Goal: Task Accomplishment & Management: Use online tool/utility

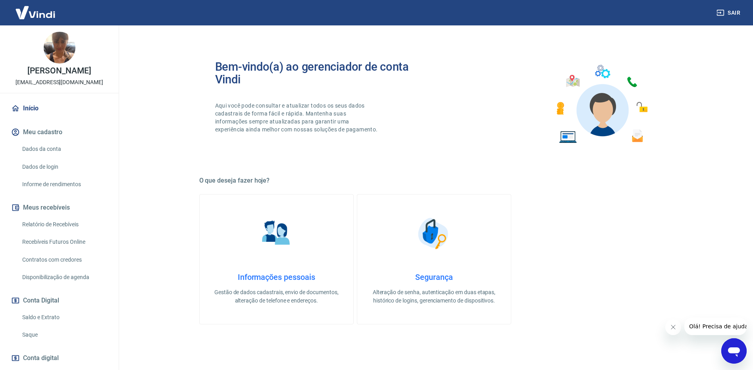
click at [48, 250] on link "Recebíveis Futuros Online" at bounding box center [64, 242] width 90 height 16
click at [52, 249] on link "Recebíveis Futuros Online" at bounding box center [64, 242] width 90 height 16
click at [62, 250] on link "Recebíveis Futuros Online" at bounding box center [64, 242] width 90 height 16
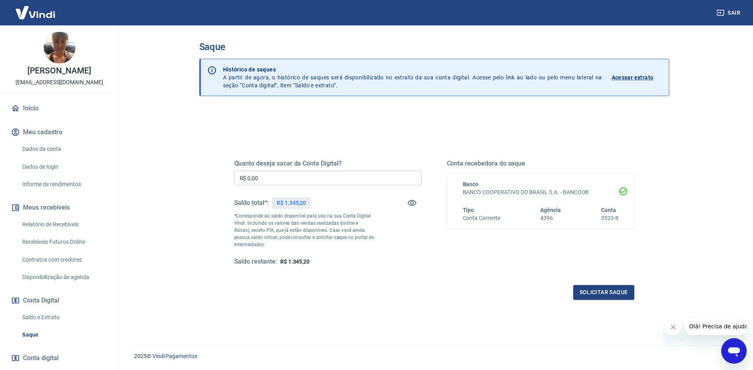
click at [279, 177] on input "R$ 0,00" at bounding box center [327, 178] width 187 height 15
type input "R$ 1.300,00"
click at [604, 293] on button "Solicitar saque" at bounding box center [603, 292] width 61 height 15
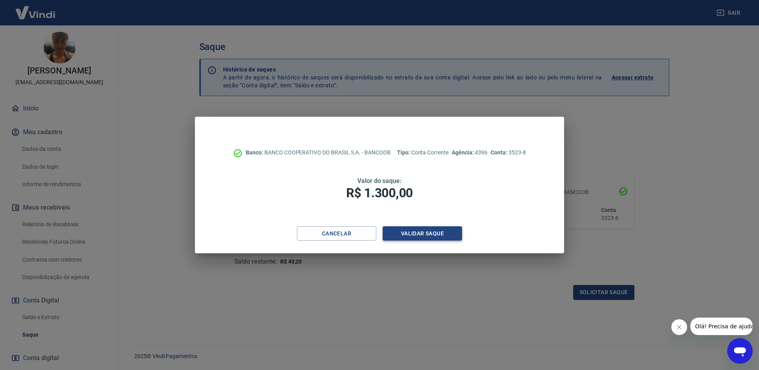
click at [401, 231] on button "Validar saque" at bounding box center [422, 233] width 79 height 15
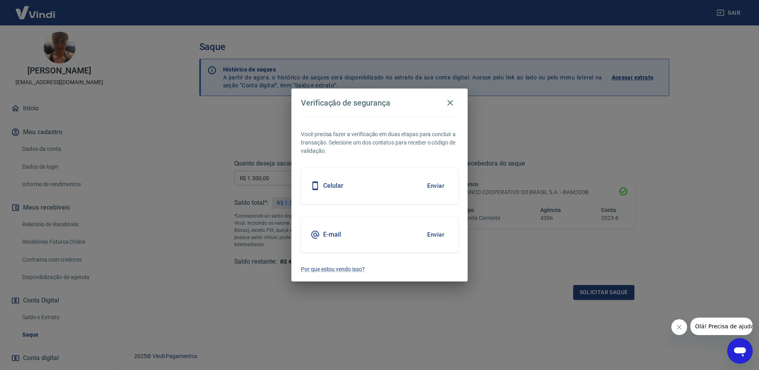
click at [430, 233] on button "Enviar" at bounding box center [436, 234] width 26 height 17
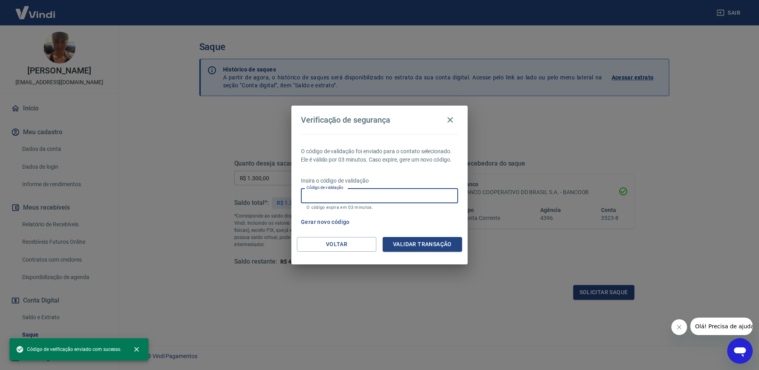
click at [385, 197] on input "Código de validação" at bounding box center [379, 195] width 157 height 15
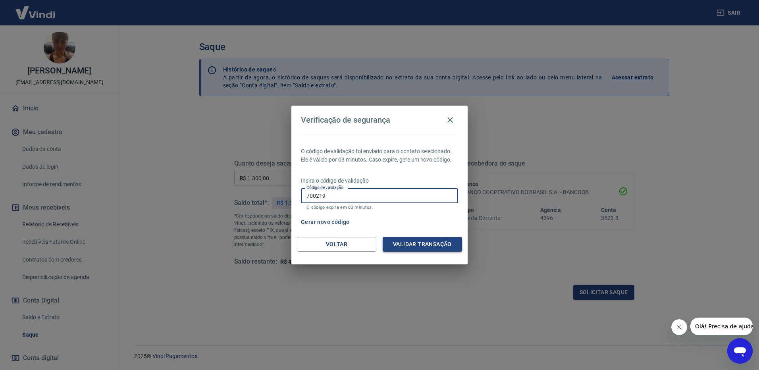
type input "700219"
click at [451, 243] on button "Validar transação" at bounding box center [422, 244] width 79 height 15
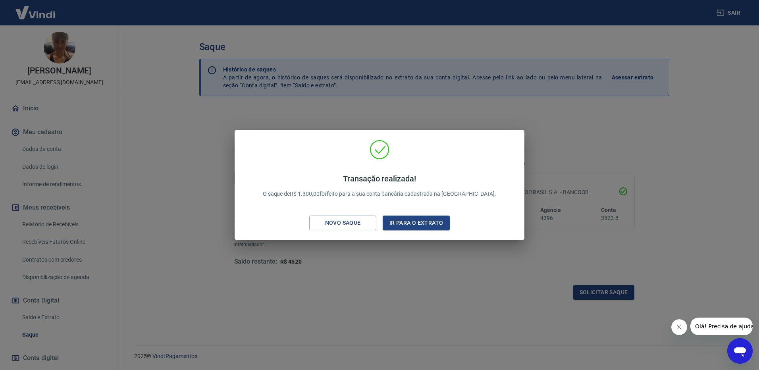
click at [386, 314] on div "Transação realizada! O saque de R$ 1.300,00 foi feito para a sua conta bancária…" at bounding box center [379, 185] width 759 height 370
